Goal: Book appointment/travel/reservation

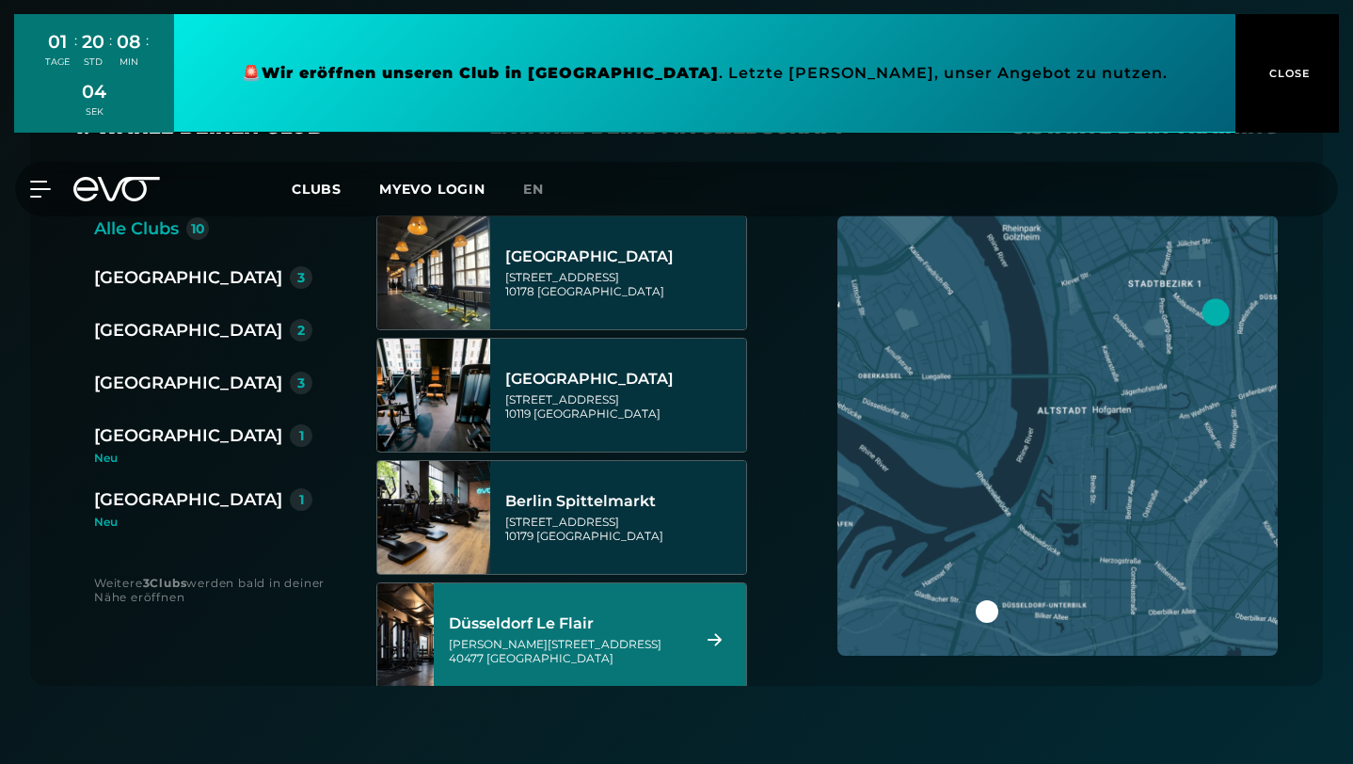
scroll to position [63, 0]
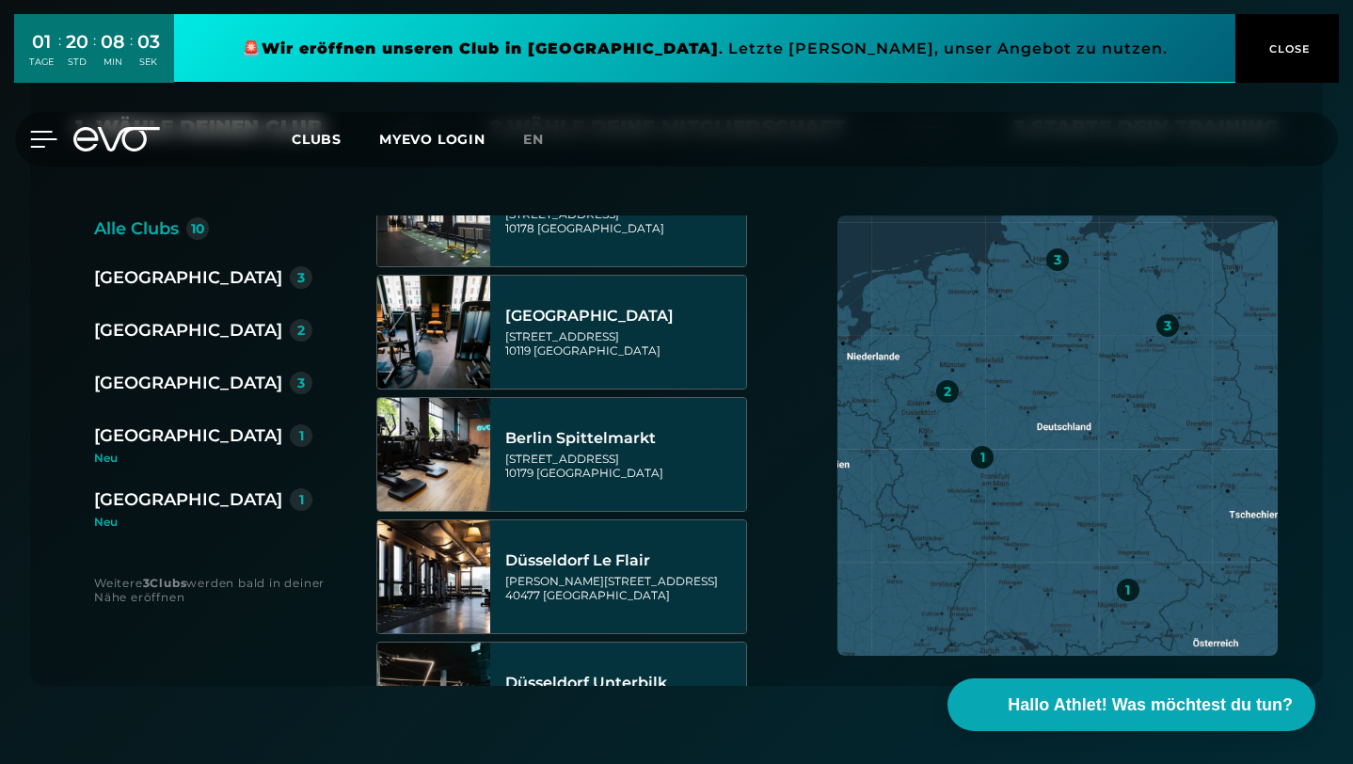
click at [41, 143] on icon at bounding box center [43, 139] width 27 height 17
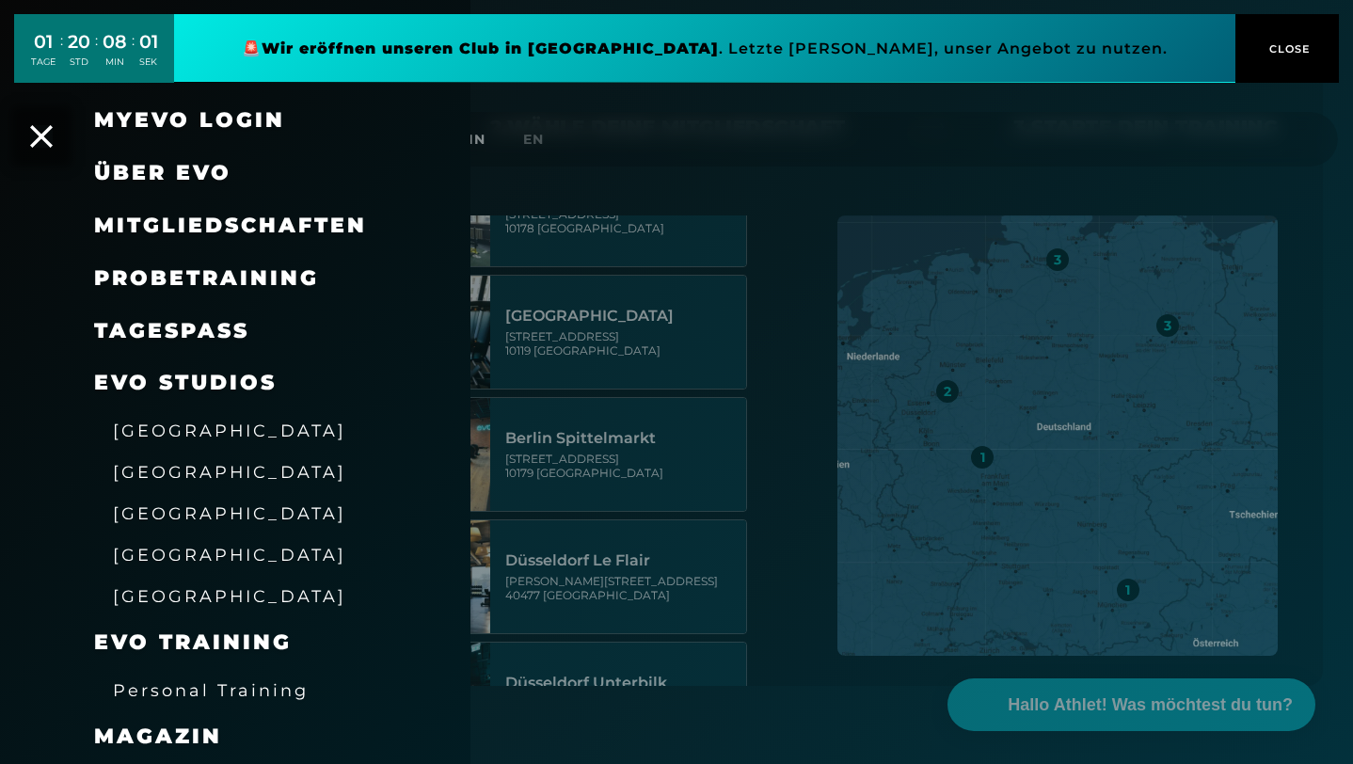
click at [198, 262] on div "Probetraining" at bounding box center [258, 278] width 329 height 53
click at [196, 276] on span "Probetraining" at bounding box center [206, 277] width 225 height 25
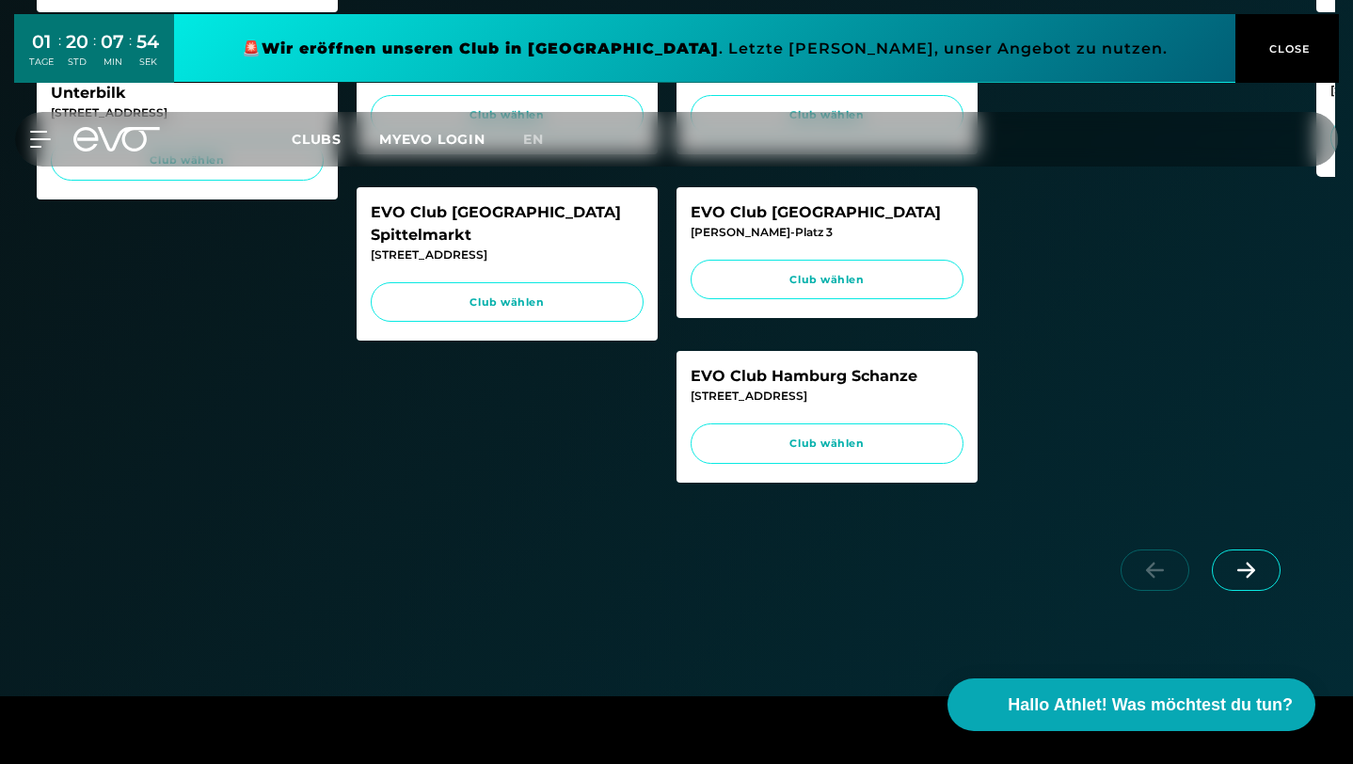
scroll to position [980, 0]
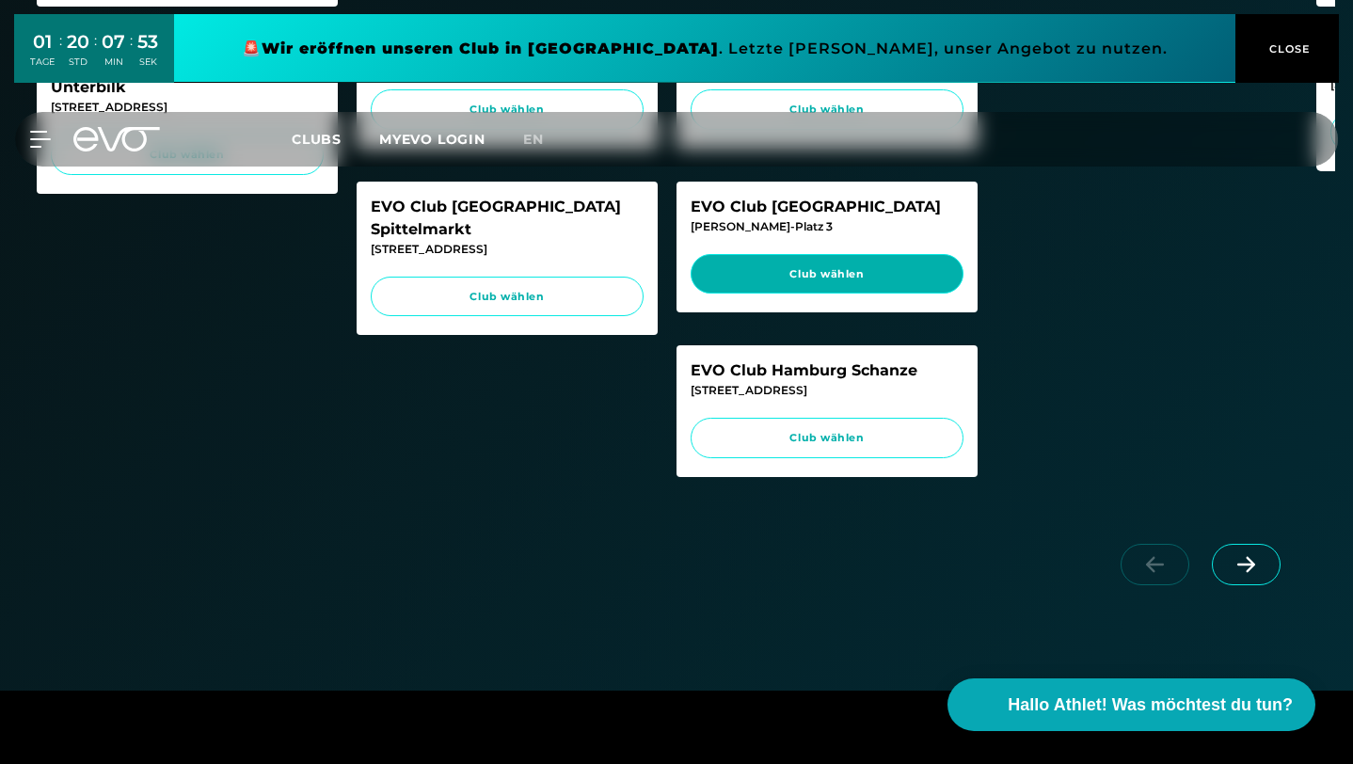
click at [878, 254] on link "Club wählen" at bounding box center [827, 274] width 273 height 40
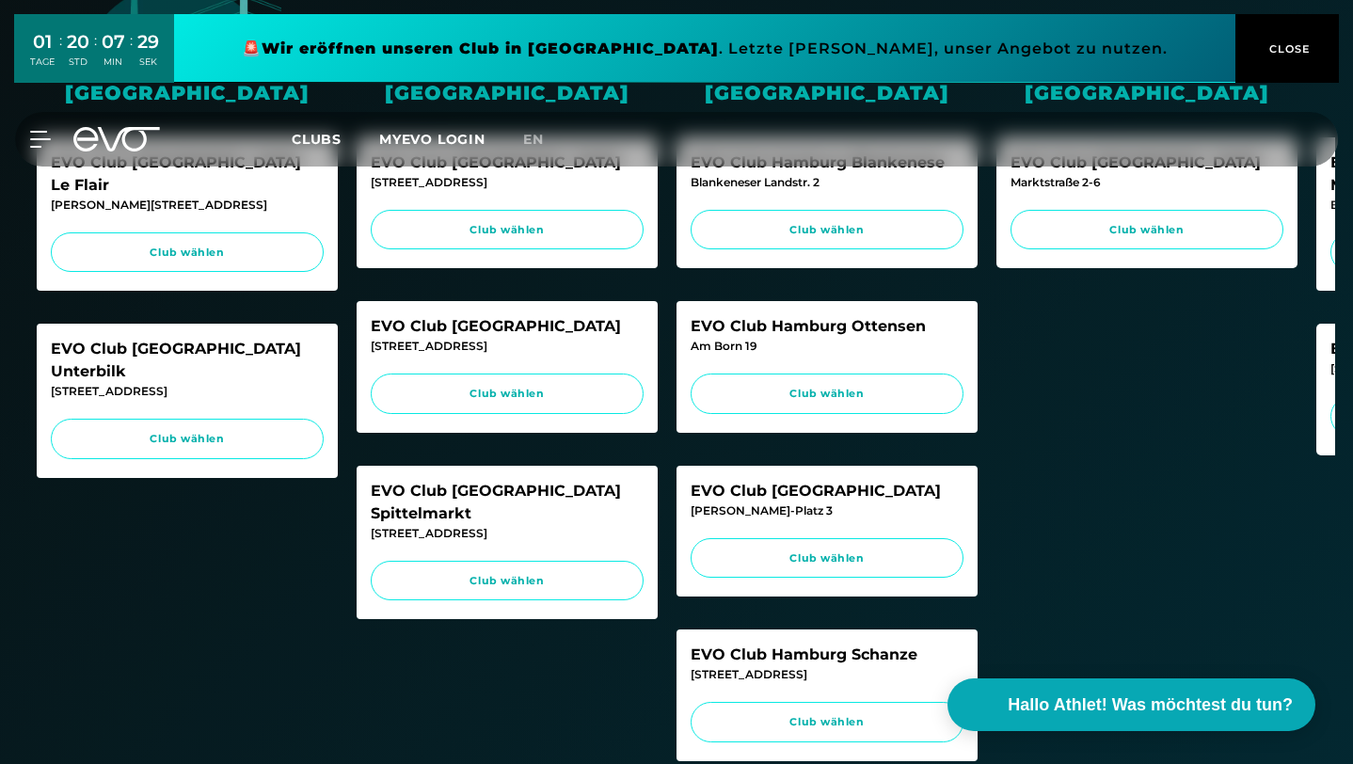
scroll to position [696, 0]
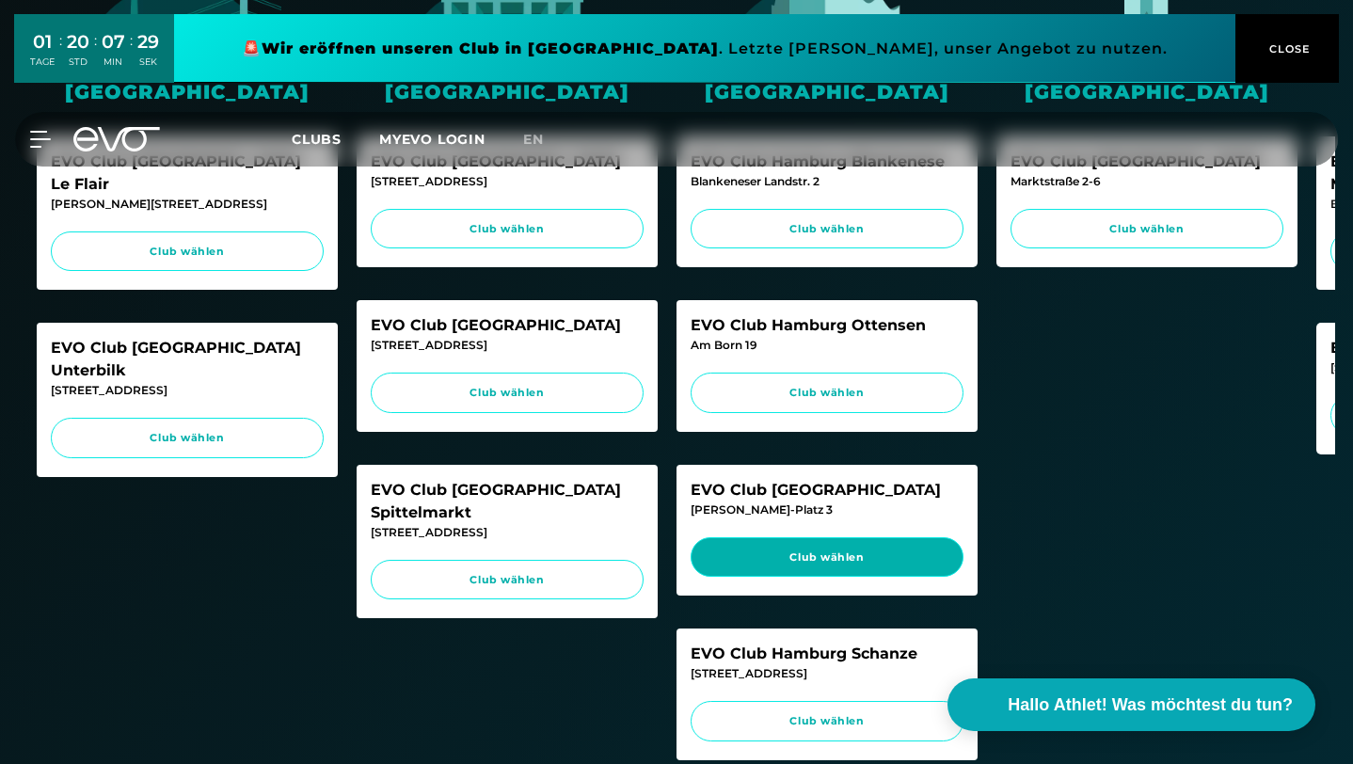
click at [763, 550] on span "Club wählen" at bounding box center [827, 558] width 237 height 16
click at [817, 537] on link "Club wählen" at bounding box center [827, 557] width 273 height 40
